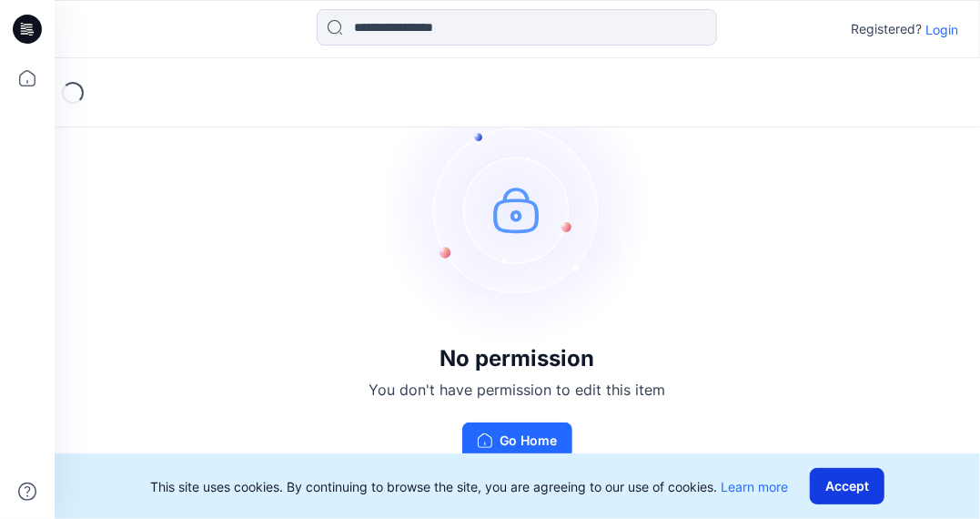
click at [832, 485] on button "Accept" at bounding box center [847, 486] width 75 height 36
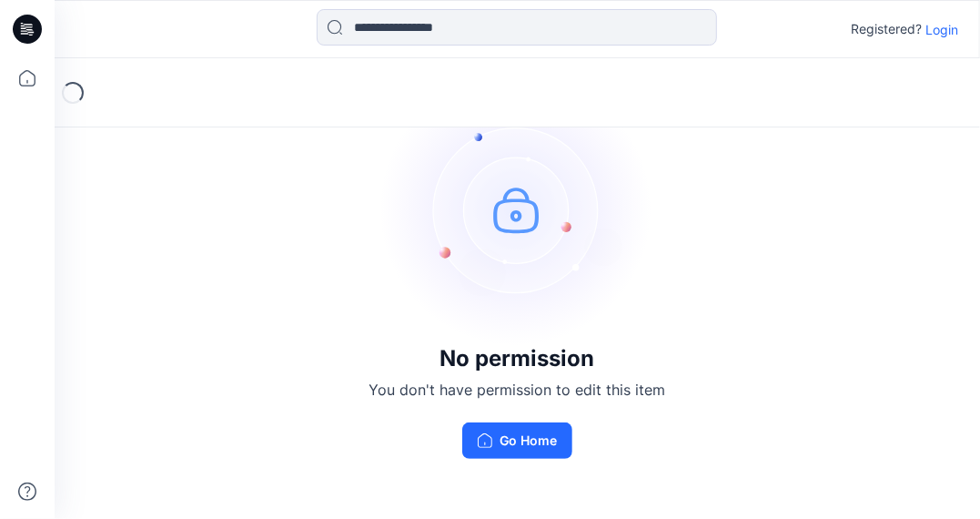
click at [946, 28] on p "Login" at bounding box center [941, 29] width 33 height 19
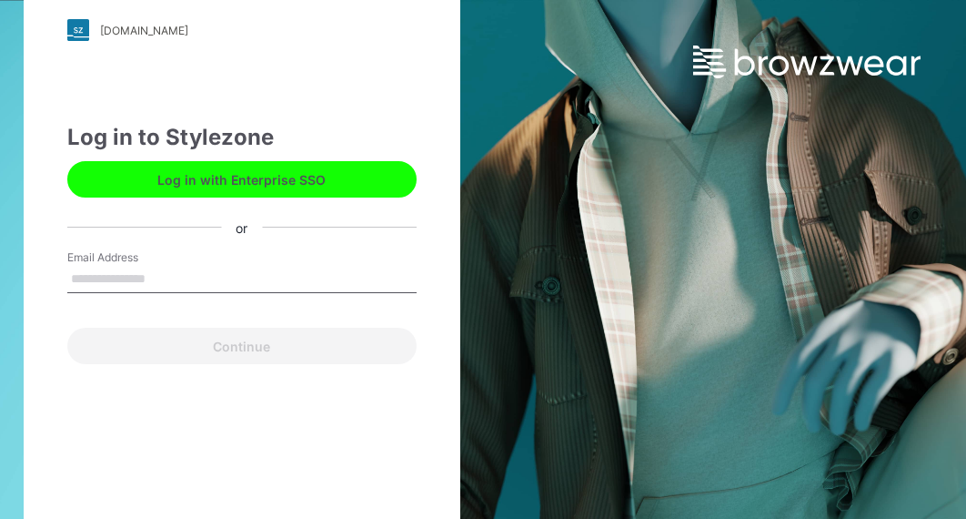
click at [199, 275] on input "Email Address" at bounding box center [241, 279] width 349 height 27
type input "**********"
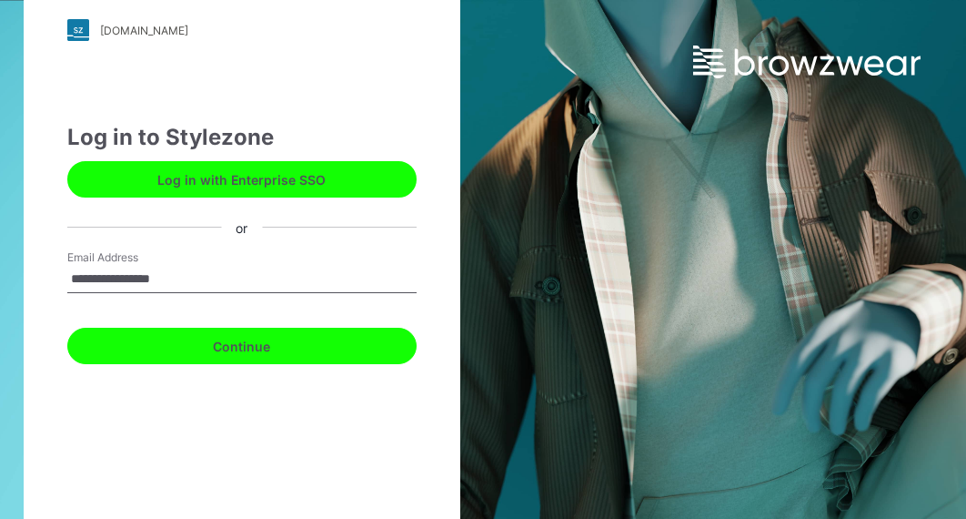
click at [139, 348] on button "Continue" at bounding box center [241, 346] width 349 height 36
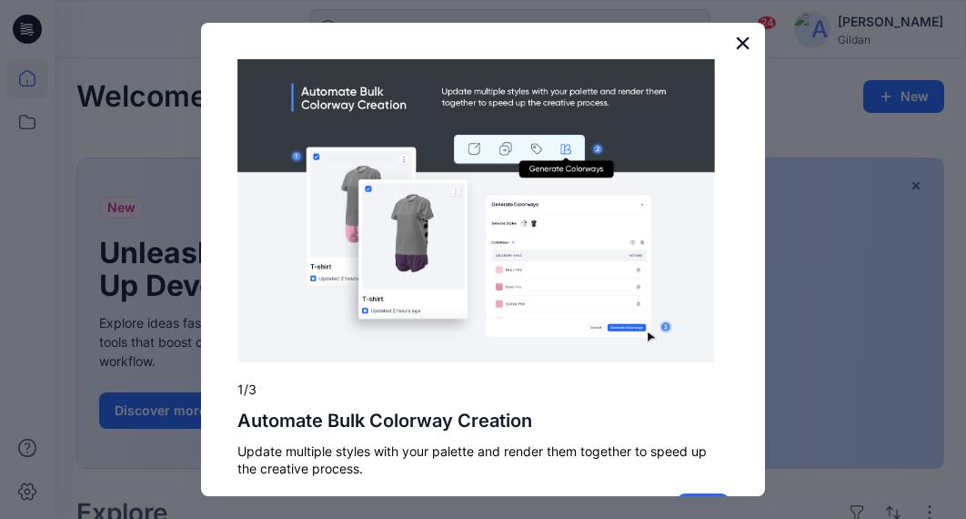
click at [734, 41] on button "×" at bounding box center [742, 42] width 17 height 29
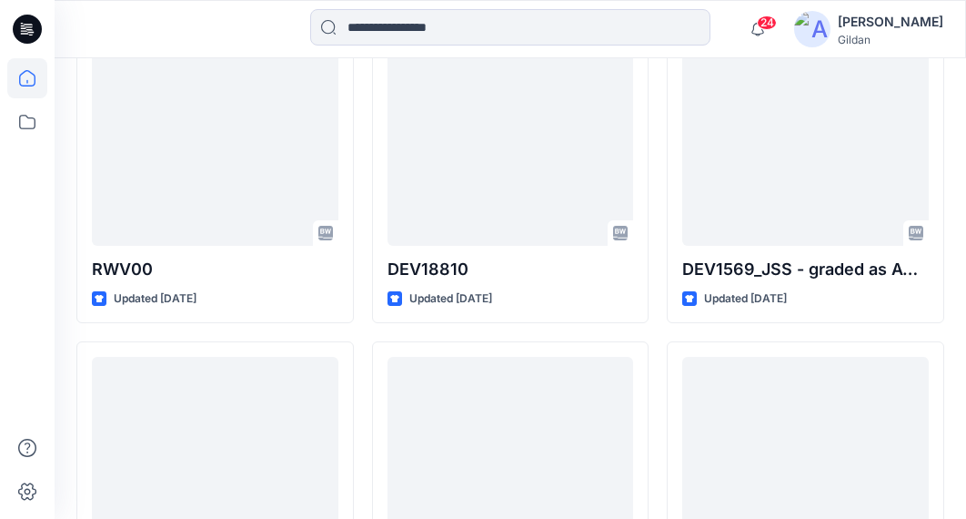
scroll to position [581, 0]
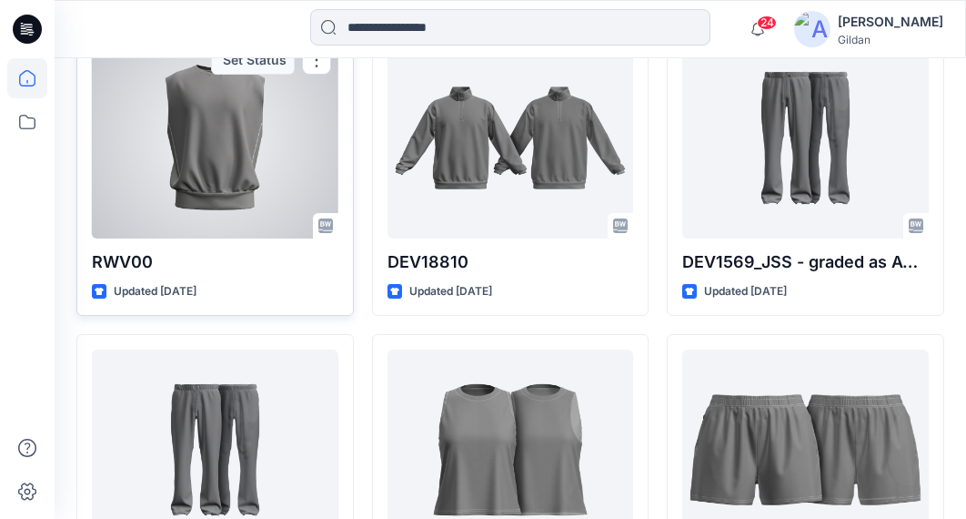
click at [208, 156] on div at bounding box center [215, 138] width 247 height 200
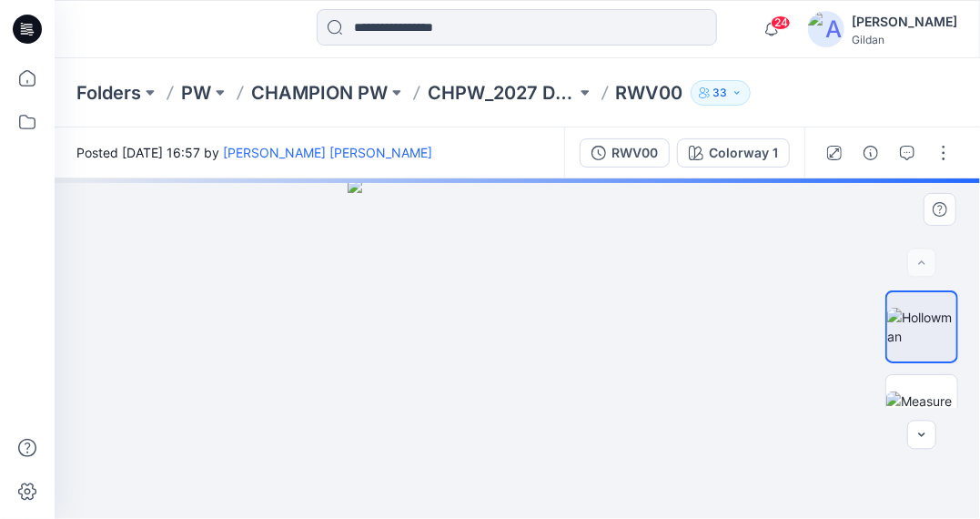
click at [543, 331] on img at bounding box center [518, 348] width 340 height 340
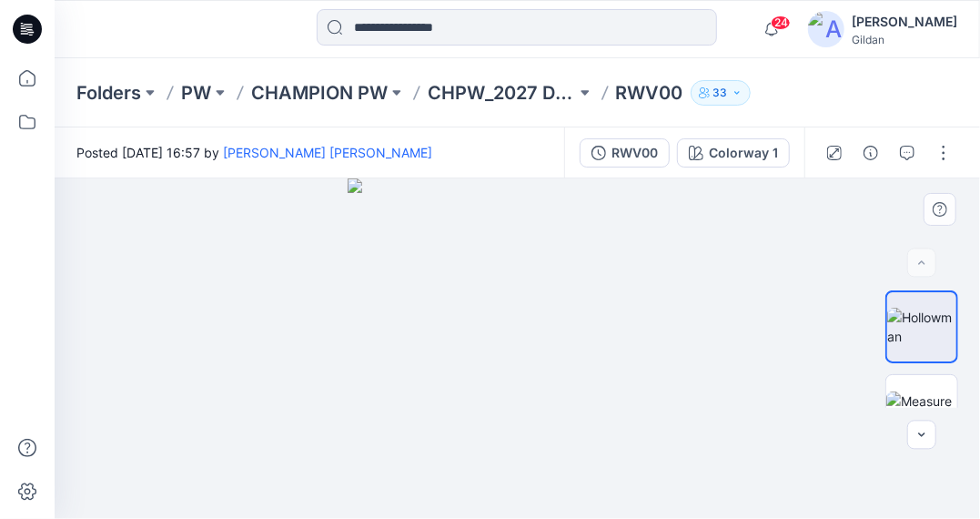
drag, startPoint x: 543, startPoint y: 331, endPoint x: 514, endPoint y: 334, distance: 29.2
click at [514, 334] on img at bounding box center [518, 348] width 340 height 340
drag, startPoint x: 915, startPoint y: 322, endPoint x: 915, endPoint y: 385, distance: 62.8
click at [915, 385] on div at bounding box center [921, 348] width 73 height 117
click at [915, 391] on img at bounding box center [921, 410] width 71 height 38
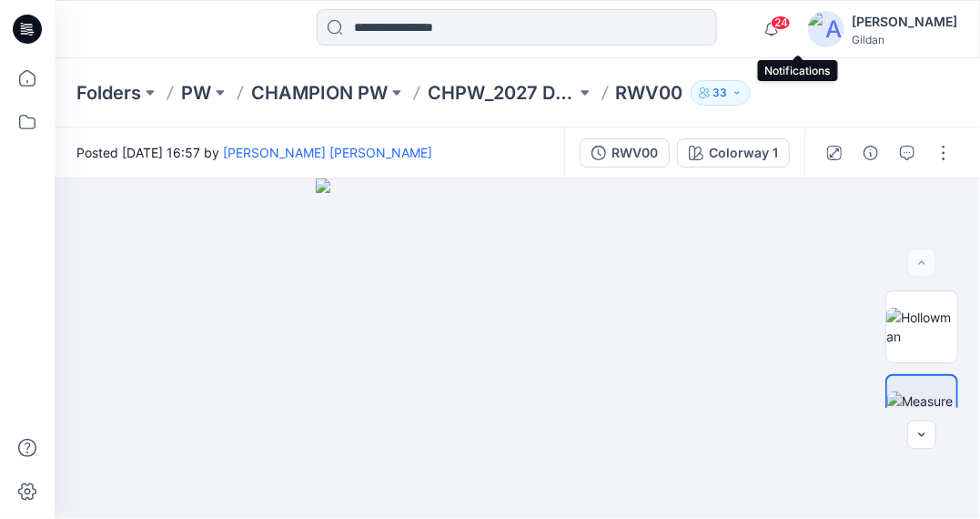
click at [791, 26] on span "24" at bounding box center [781, 22] width 20 height 15
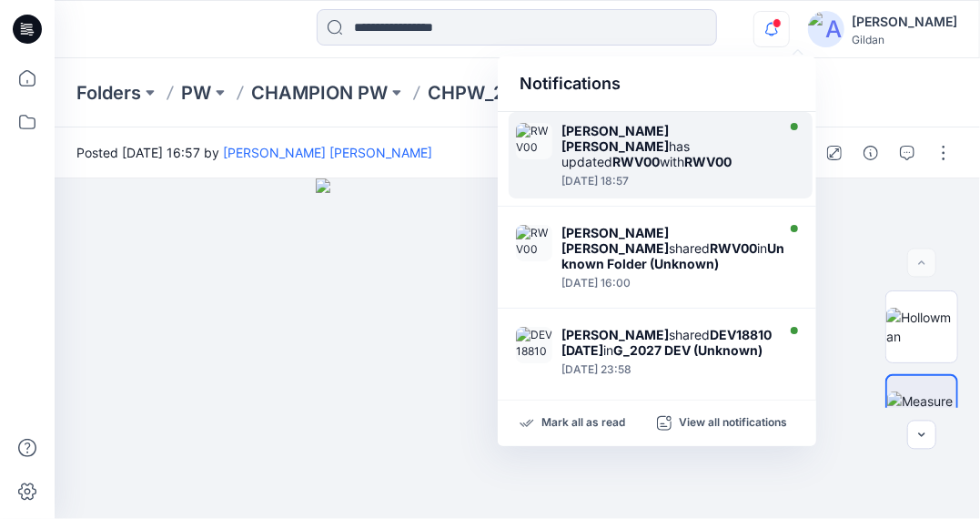
click at [652, 154] on strong "RWV00" at bounding box center [635, 161] width 47 height 15
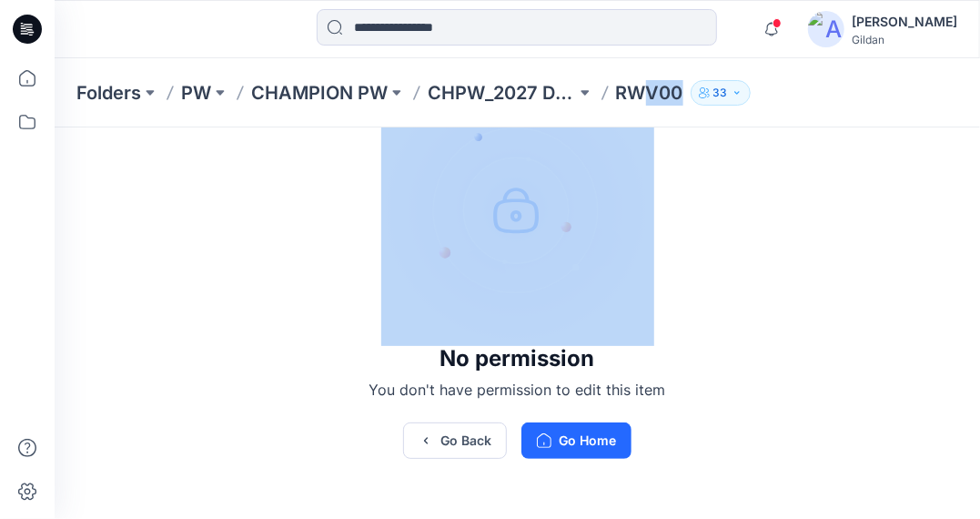
drag, startPoint x: 646, startPoint y: 98, endPoint x: 720, endPoint y: 93, distance: 73.9
click at [720, 93] on div "Folders PW CHAMPION PW CHPW_2027 DEV RWV00 33" at bounding box center [446, 92] width 740 height 25
click at [720, 93] on p "33" at bounding box center [720, 93] width 15 height 20
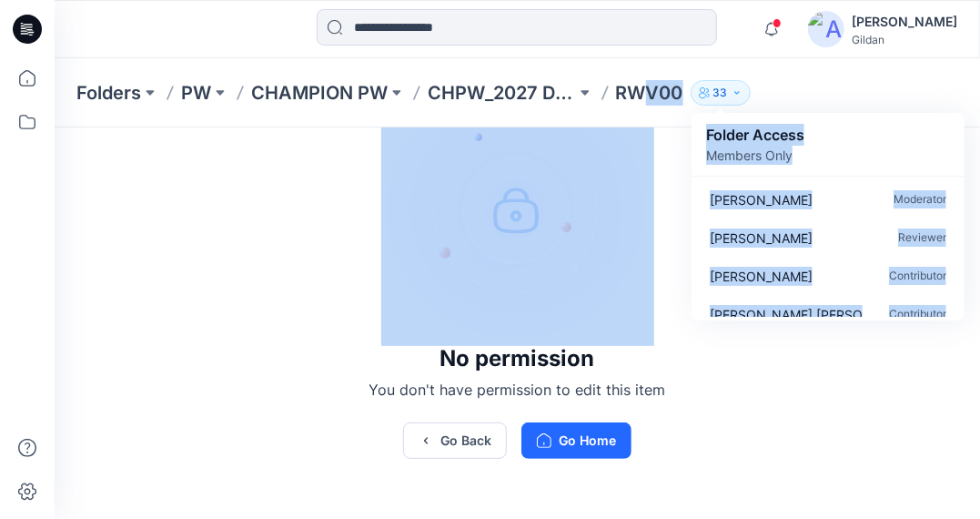
click at [643, 202] on img at bounding box center [517, 209] width 273 height 273
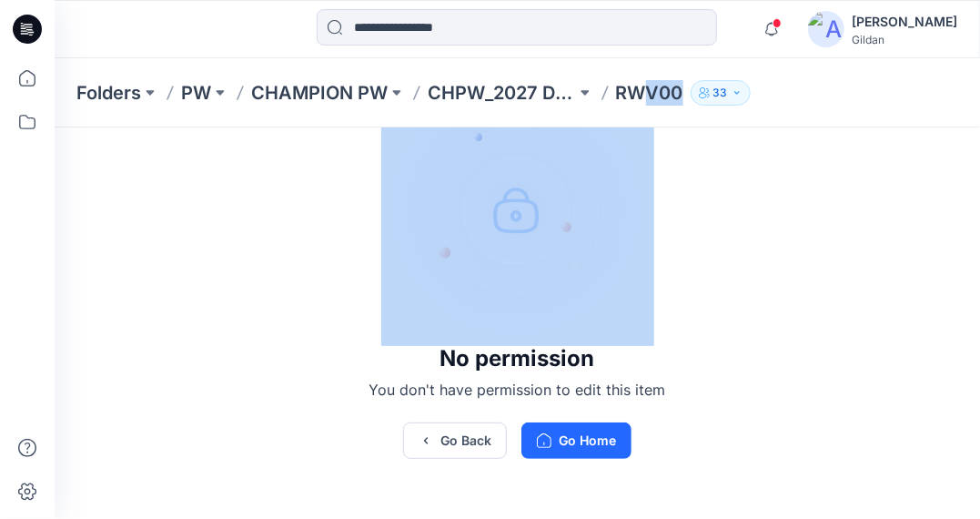
click at [723, 91] on p "33" at bounding box center [720, 93] width 15 height 20
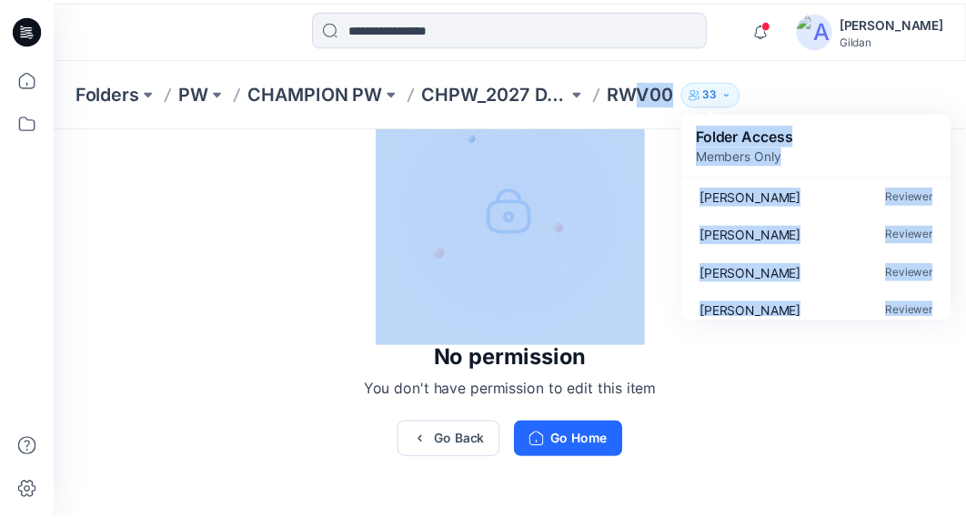
scroll to position [1125, 0]
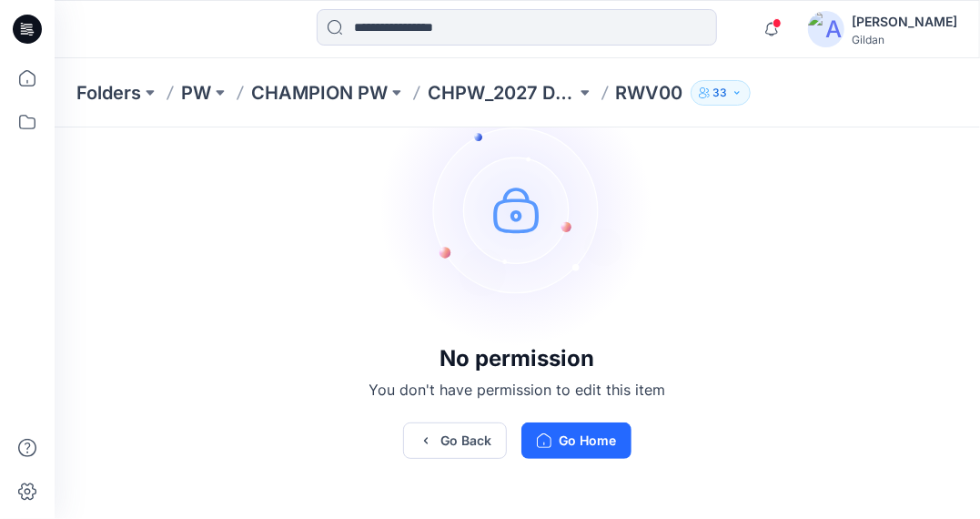
click at [847, 373] on div "No permission You don't have permission to edit this item Go Back Go Home" at bounding box center [517, 265] width 925 height 415
click at [458, 439] on button "Go Back" at bounding box center [455, 440] width 104 height 36
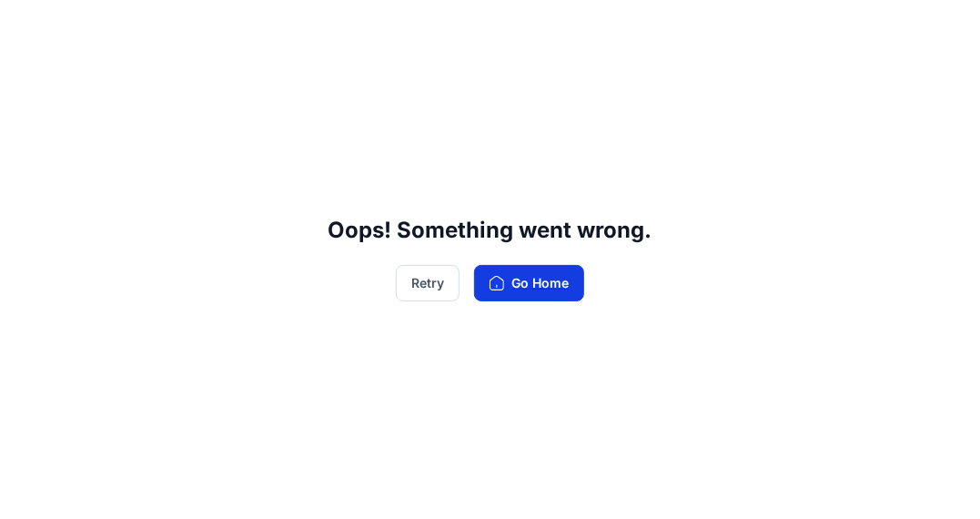
click at [540, 276] on button "Go Home" at bounding box center [529, 283] width 110 height 36
click at [536, 283] on button "Go Home" at bounding box center [529, 283] width 110 height 36
click at [511, 276] on button "Go Home" at bounding box center [529, 283] width 110 height 36
click at [430, 294] on button "Retry" at bounding box center [428, 283] width 64 height 36
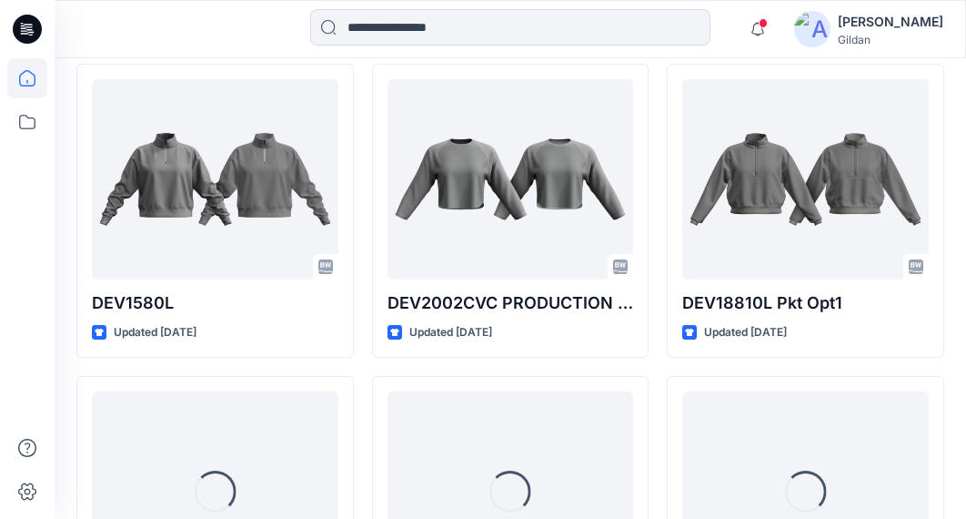
scroll to position [1482, 0]
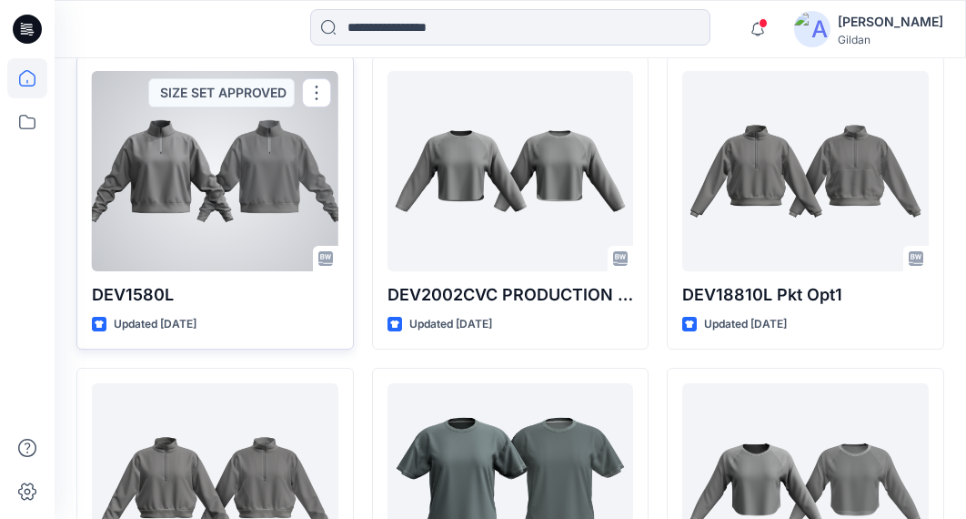
click at [217, 173] on div at bounding box center [215, 171] width 247 height 200
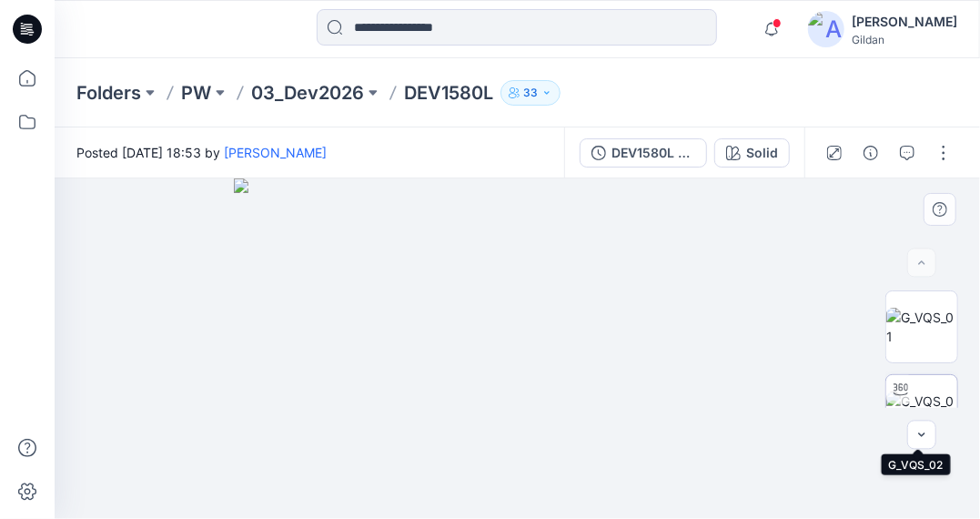
click at [916, 391] on img at bounding box center [921, 410] width 71 height 38
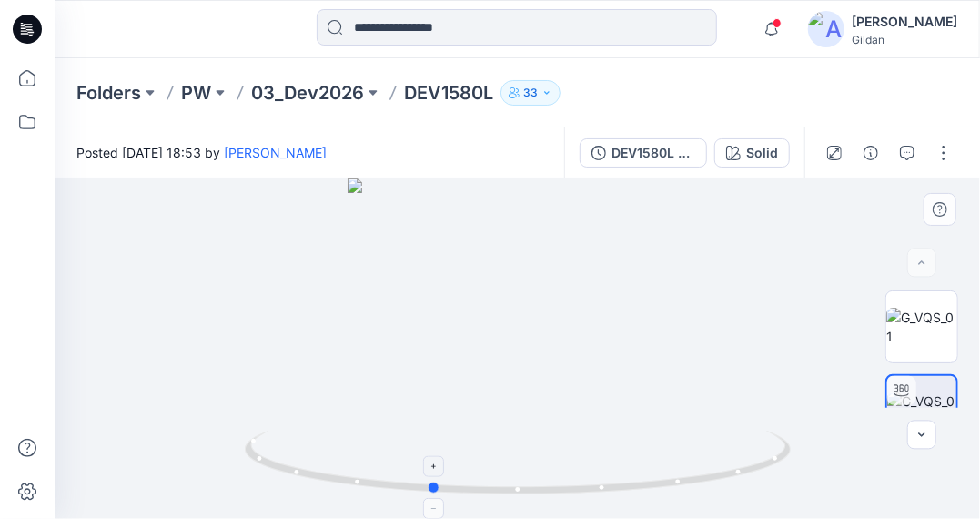
drag, startPoint x: 520, startPoint y: 490, endPoint x: 446, endPoint y: 442, distance: 87.6
click at [425, 456] on icon at bounding box center [520, 464] width 551 height 68
click at [923, 431] on icon "button" at bounding box center [922, 435] width 15 height 15
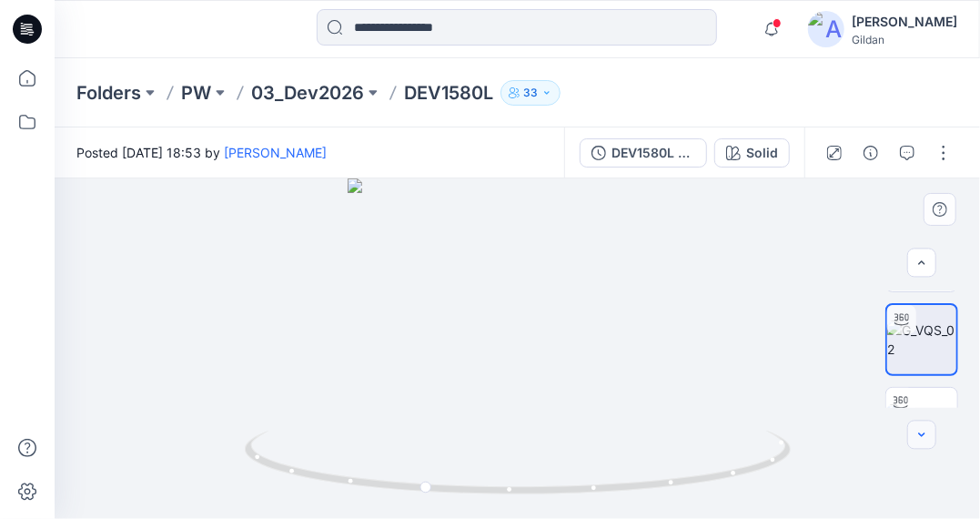
click at [923, 431] on icon "button" at bounding box center [922, 435] width 15 height 15
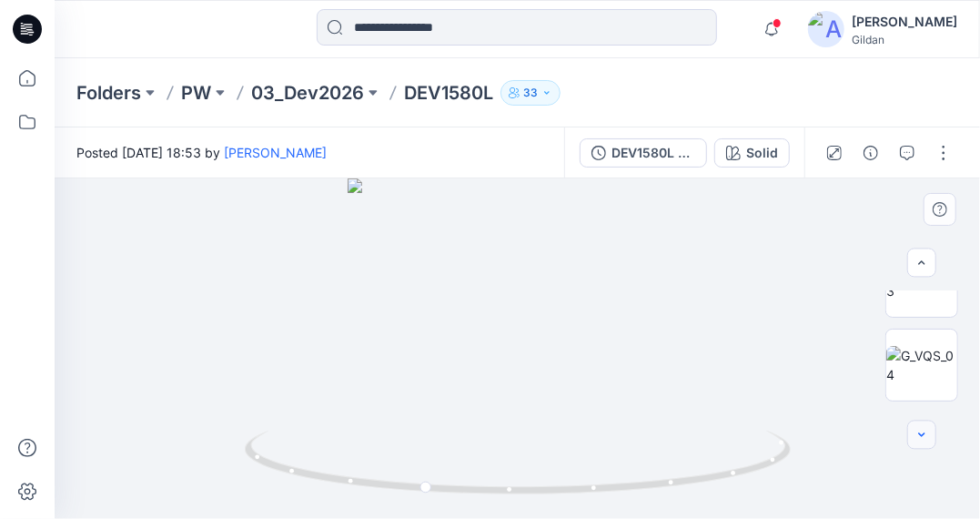
click at [923, 431] on icon "button" at bounding box center [922, 435] width 15 height 15
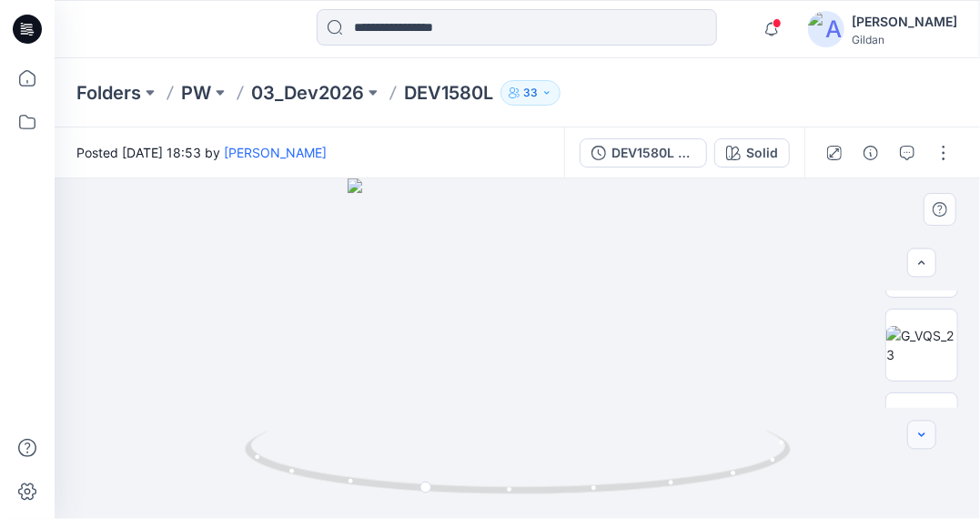
click at [923, 431] on icon "button" at bounding box center [922, 435] width 15 height 15
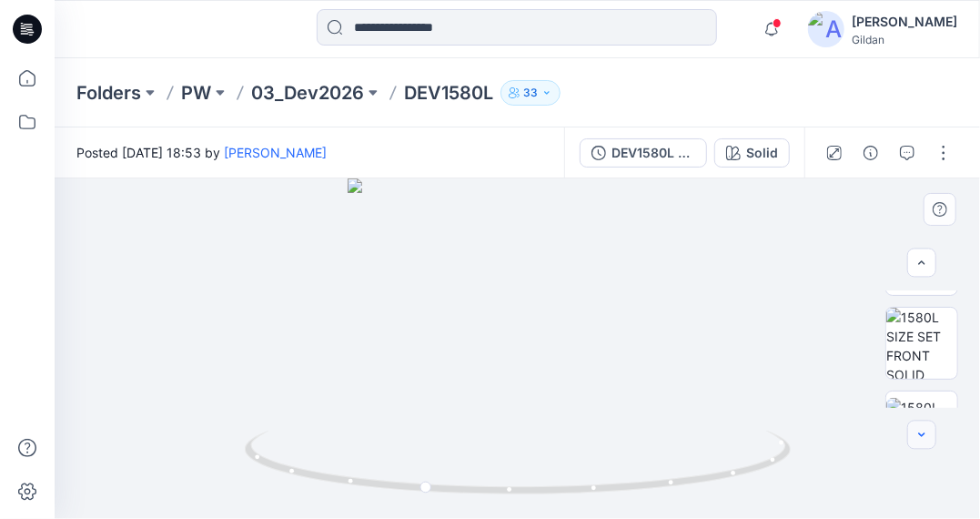
click at [923, 431] on icon "button" at bounding box center [922, 435] width 15 height 15
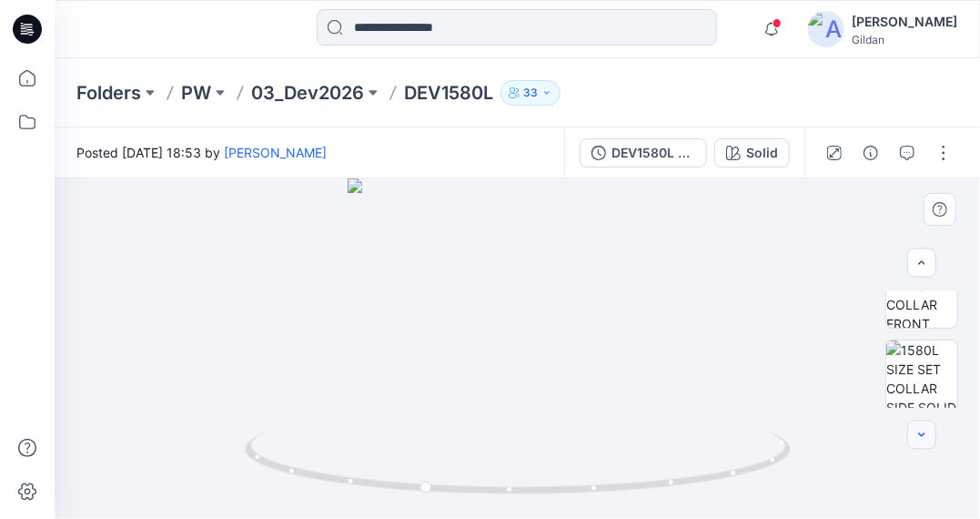
click at [923, 431] on icon "button" at bounding box center [922, 435] width 15 height 15
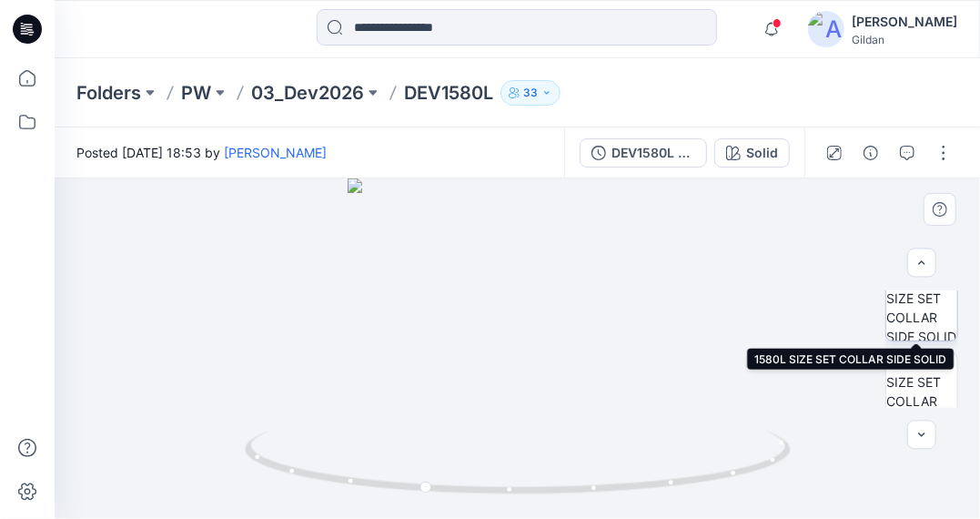
click at [909, 297] on img at bounding box center [921, 304] width 71 height 71
